Goal: Task Accomplishment & Management: Use online tool/utility

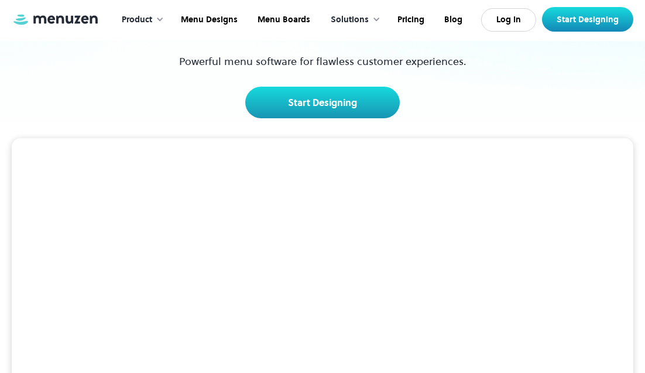
scroll to position [143, 0]
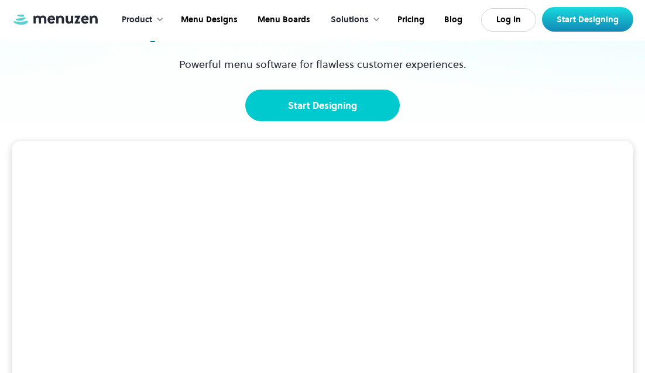
click at [347, 114] on link "Start Designing" at bounding box center [322, 106] width 154 height 32
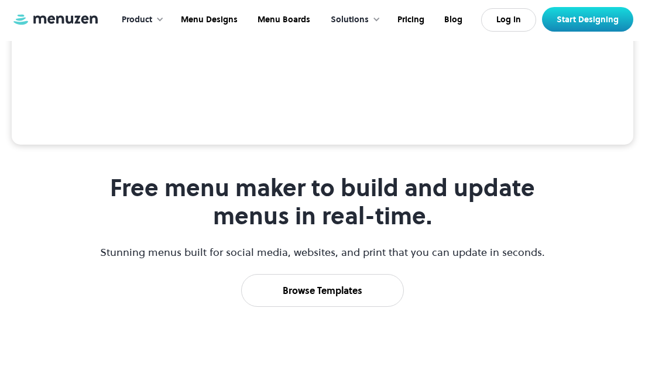
scroll to position [451, 0]
